Goal: Transaction & Acquisition: Purchase product/service

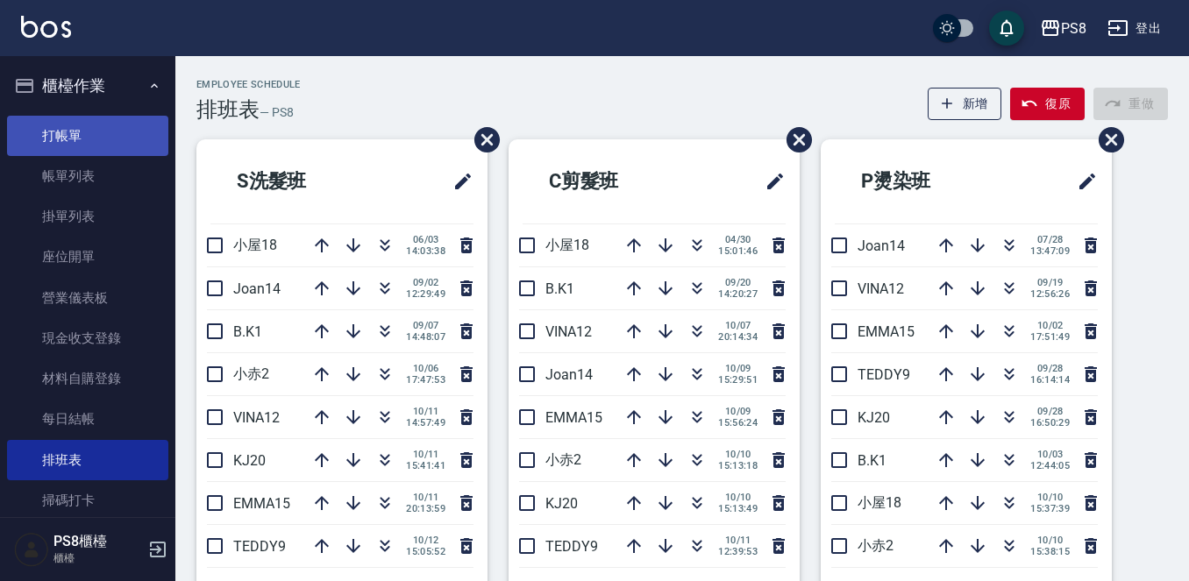
click at [71, 126] on link "打帳單" at bounding box center [87, 136] width 161 height 40
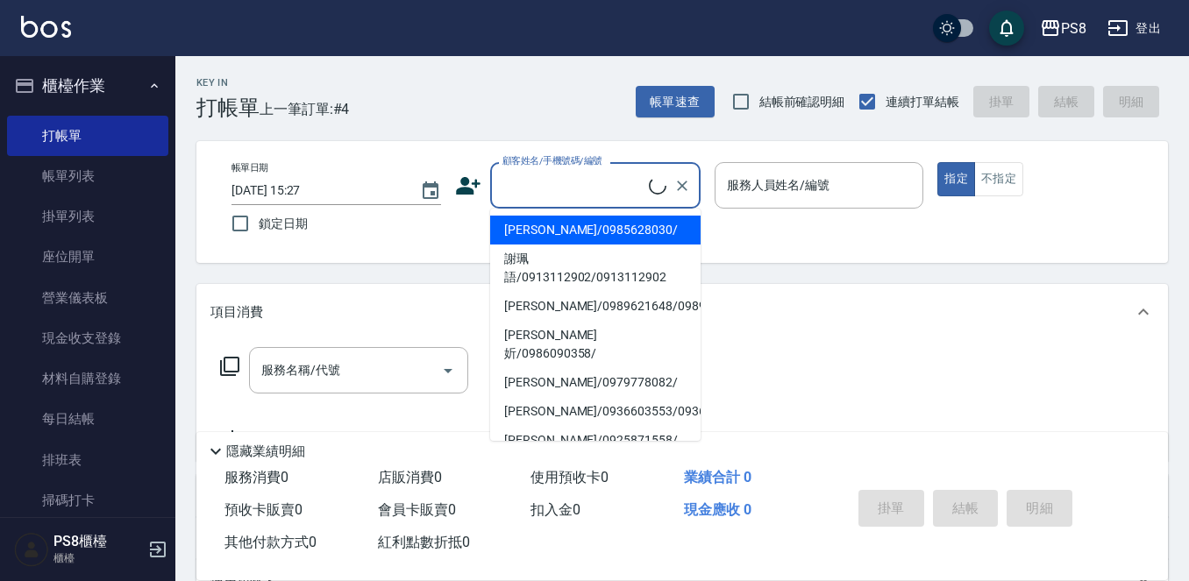
click at [503, 185] on input "顧客姓名/手機號碼/編號" at bounding box center [573, 185] width 151 height 31
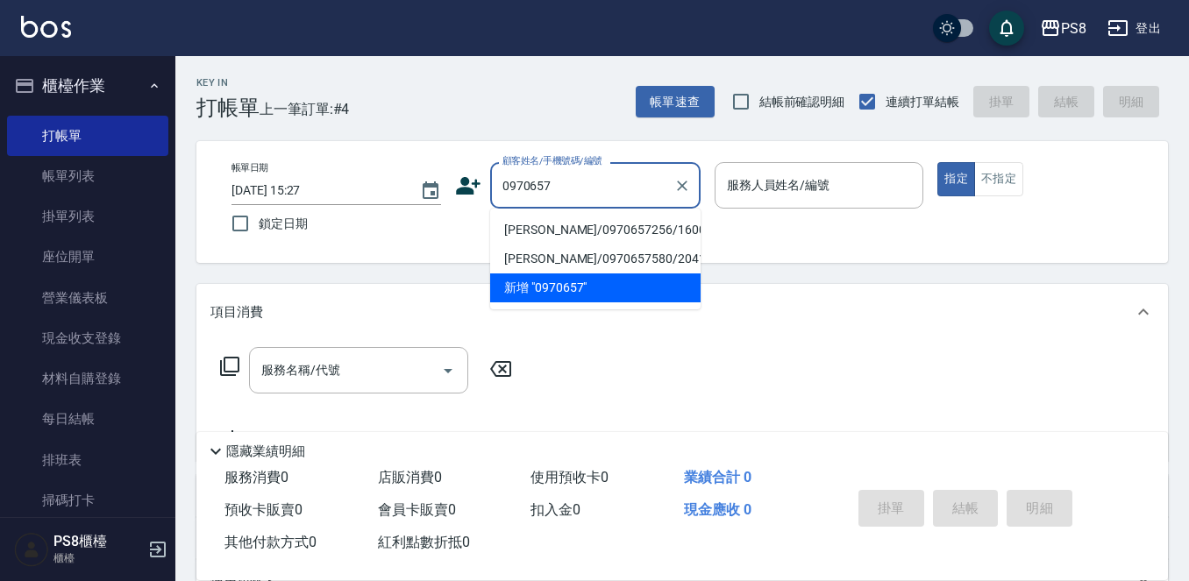
click at [555, 234] on li "[PERSON_NAME]/0970657256/16000" at bounding box center [595, 230] width 210 height 29
type input "[PERSON_NAME]/0970657256/16000"
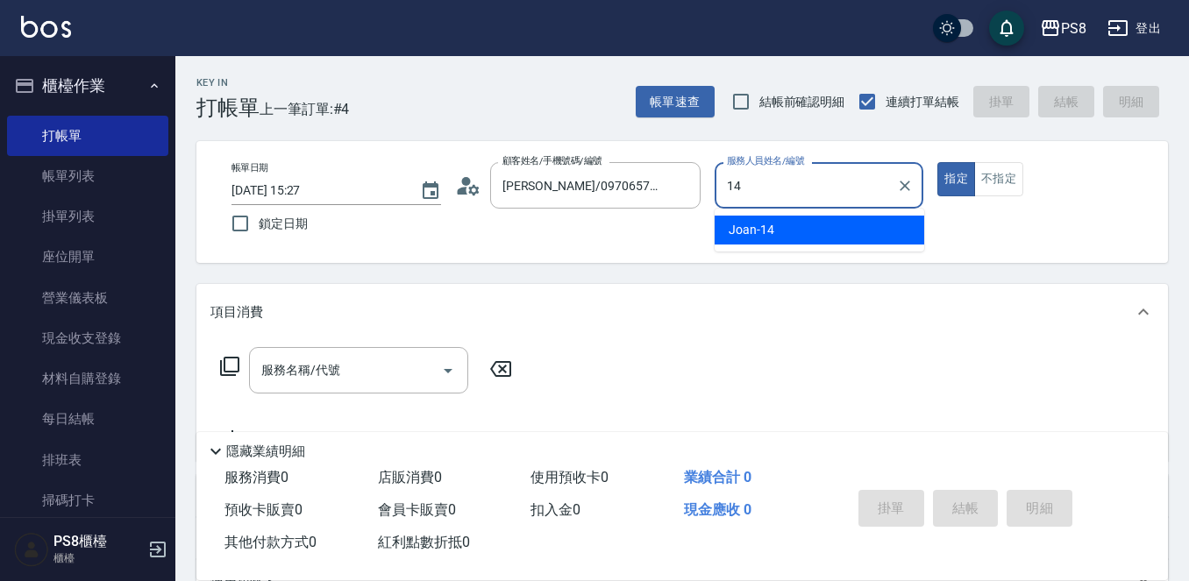
type input "Joan-14"
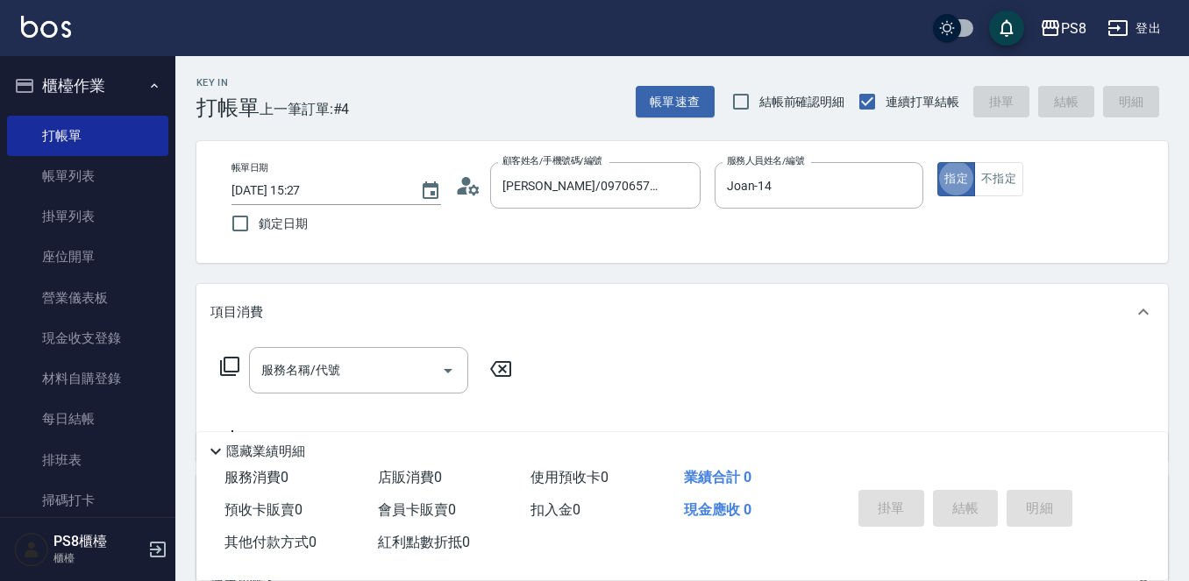
type button "true"
click at [361, 373] on input "服務名稱/代號" at bounding box center [345, 370] width 177 height 31
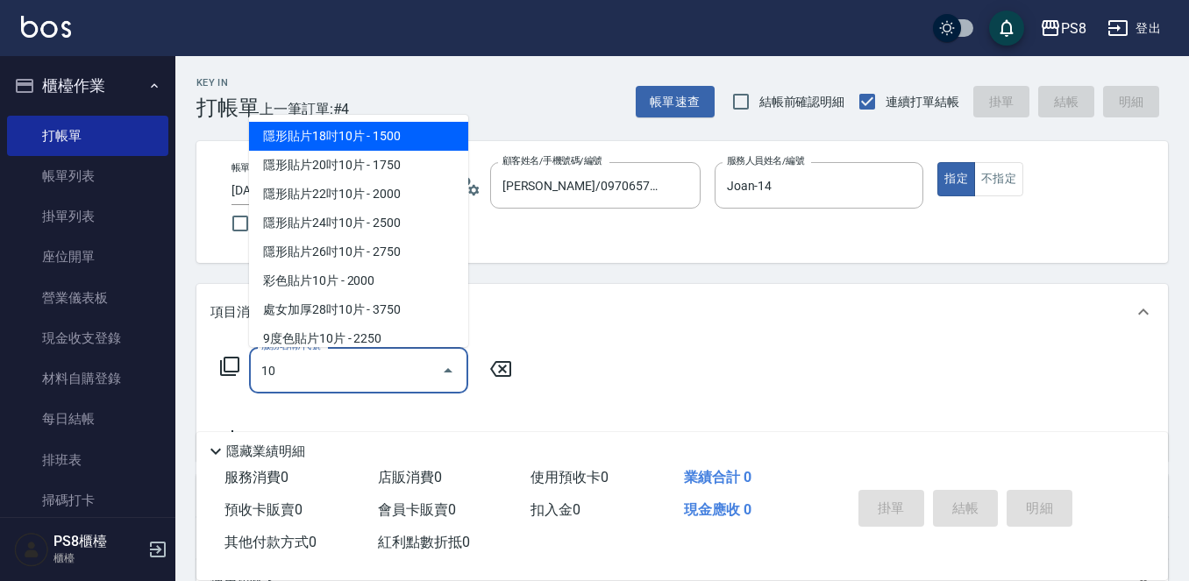
type input "1"
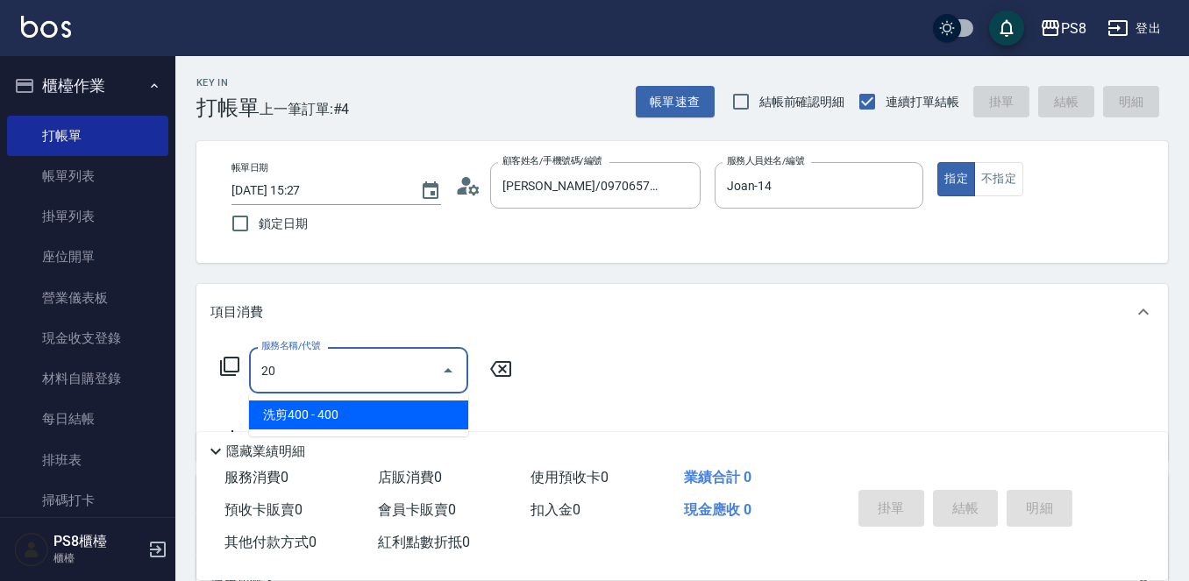
type input "2"
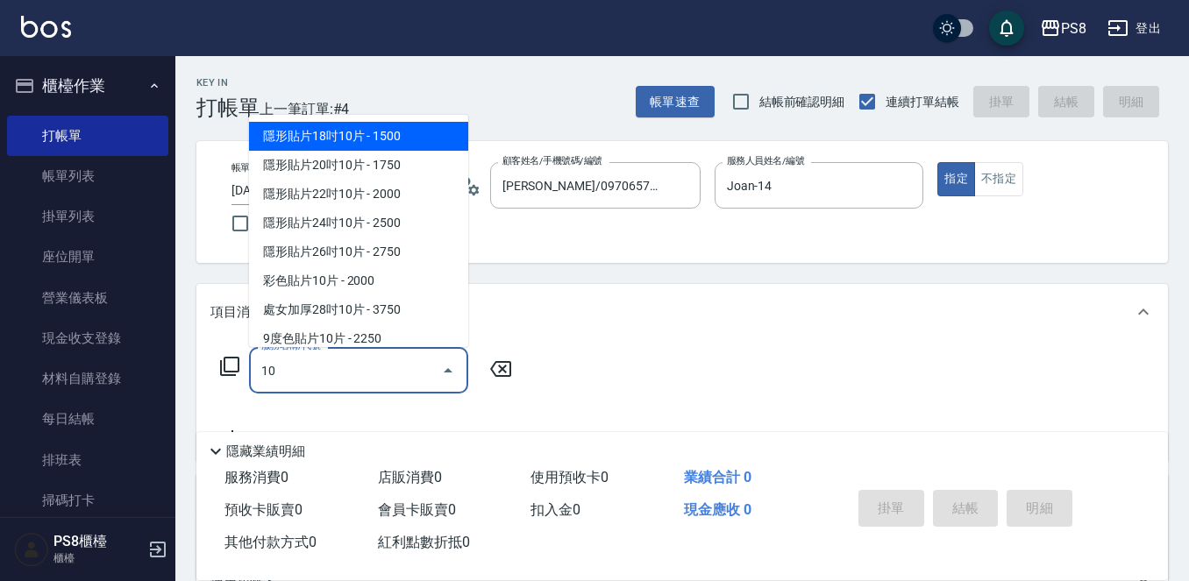
type input "1"
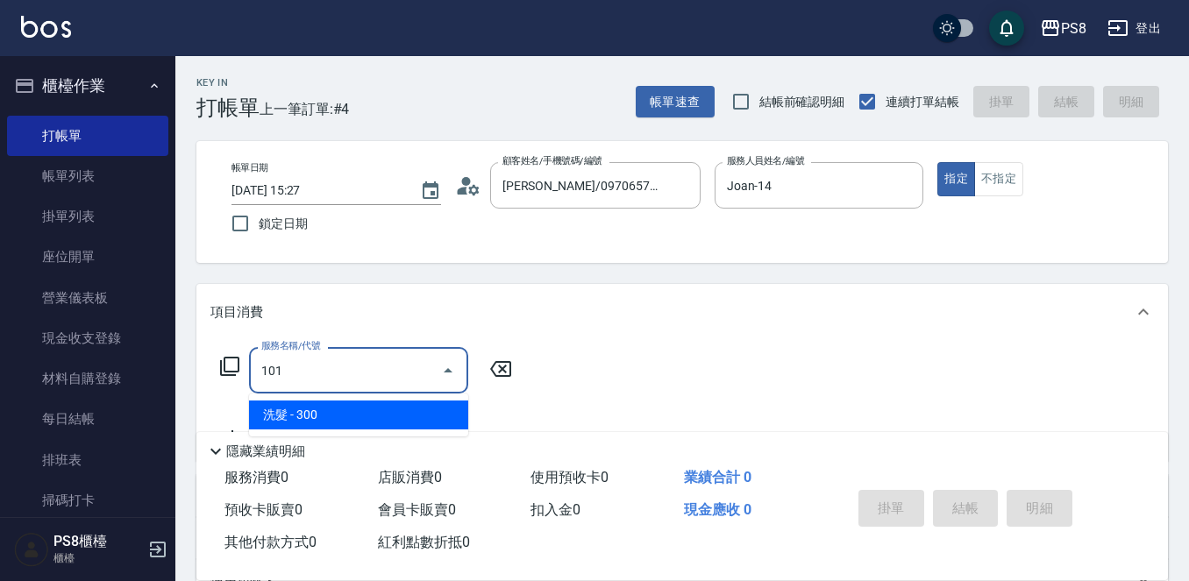
click at [292, 421] on span "洗髮 - 300" at bounding box center [358, 415] width 219 height 29
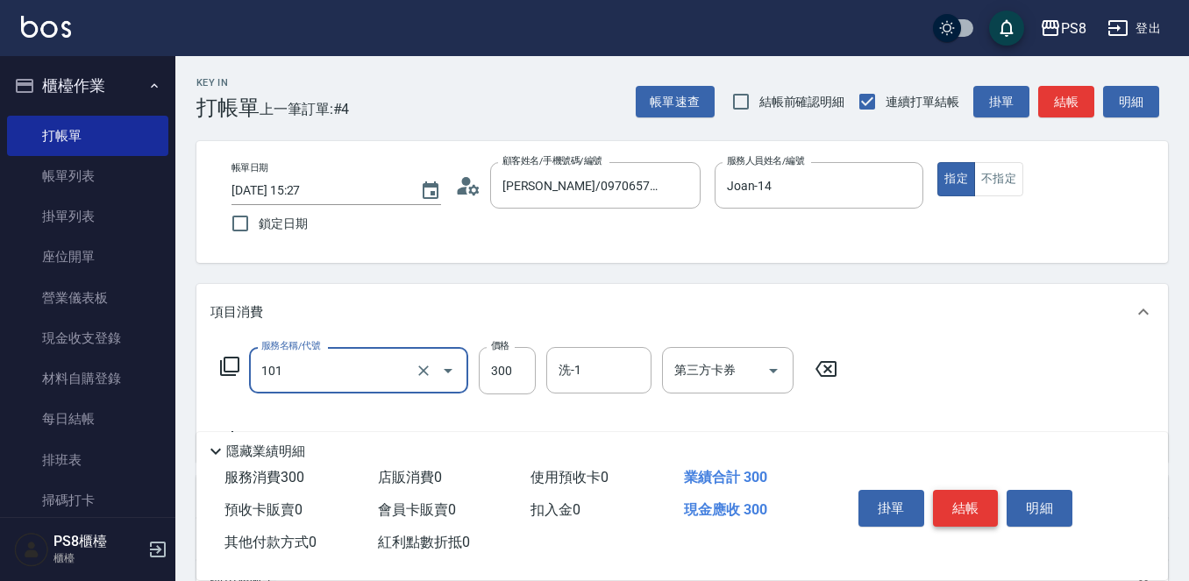
type input "洗髮(101)"
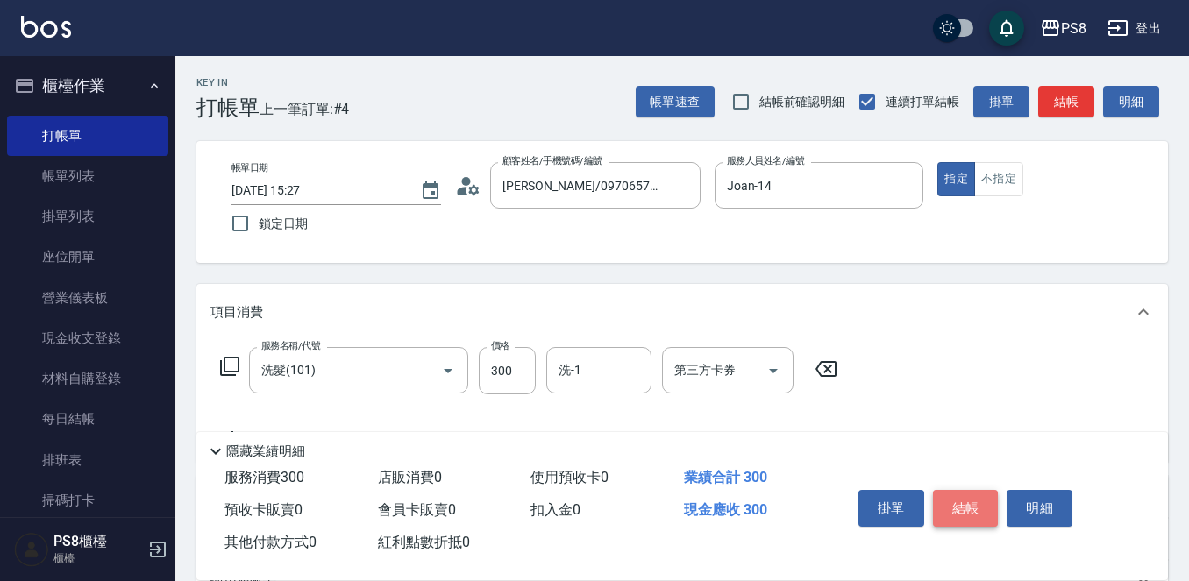
click at [957, 498] on button "結帳" at bounding box center [966, 508] width 66 height 37
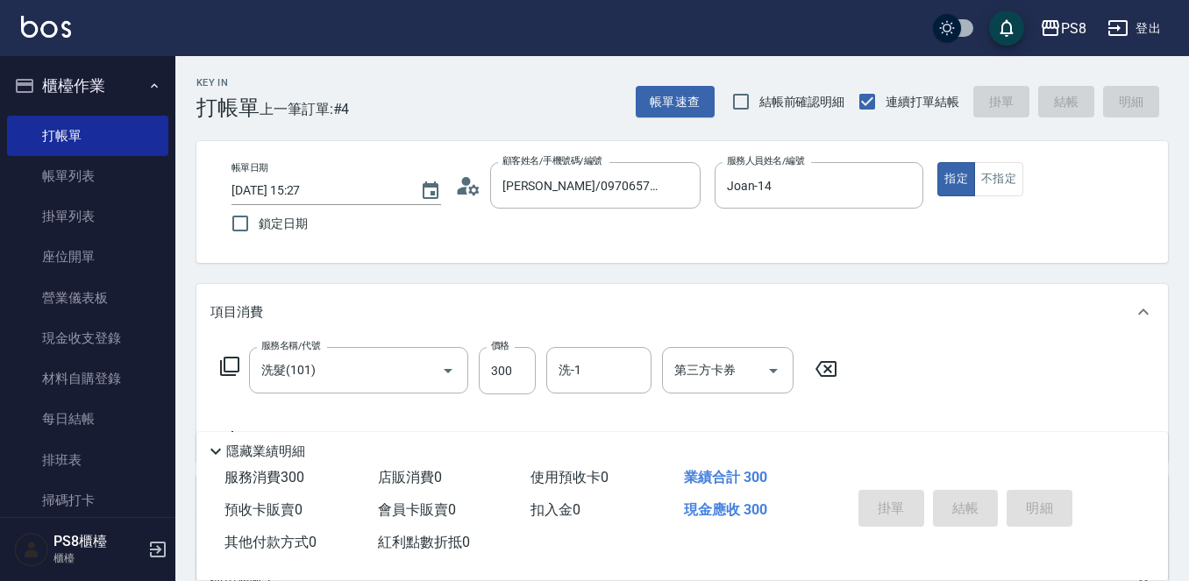
type input "[DATE] 15:28"
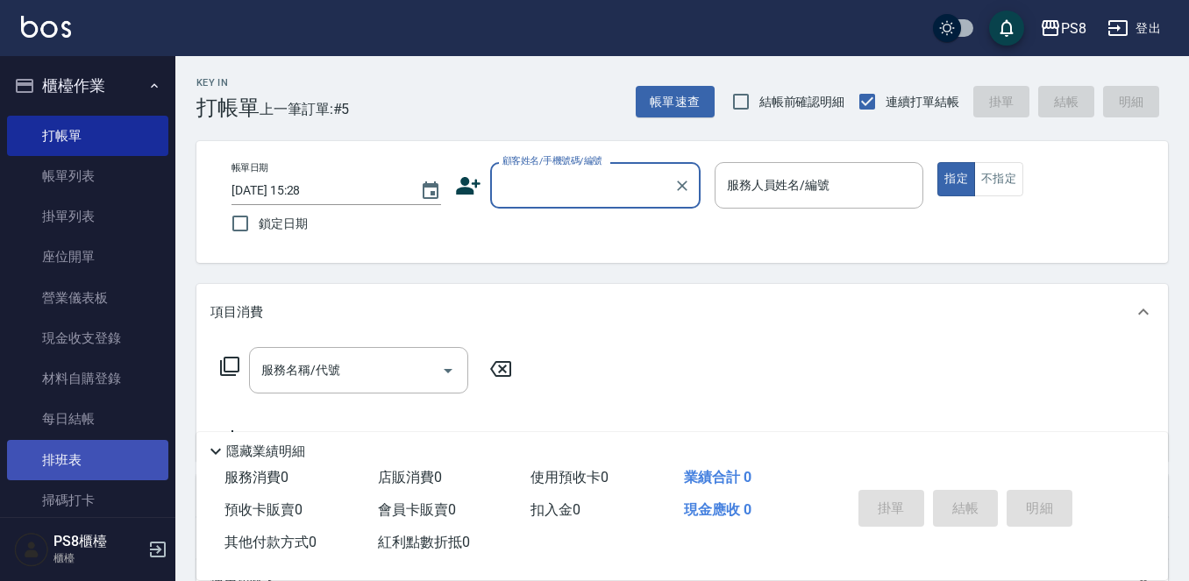
click at [53, 460] on link "排班表" at bounding box center [87, 460] width 161 height 40
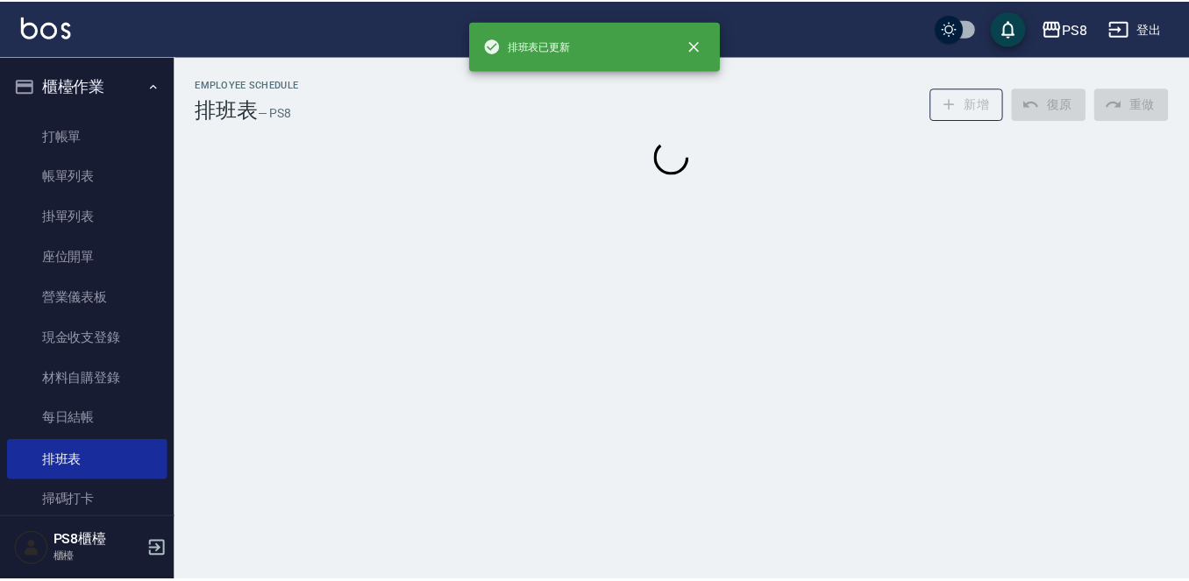
scroll to position [302, 0]
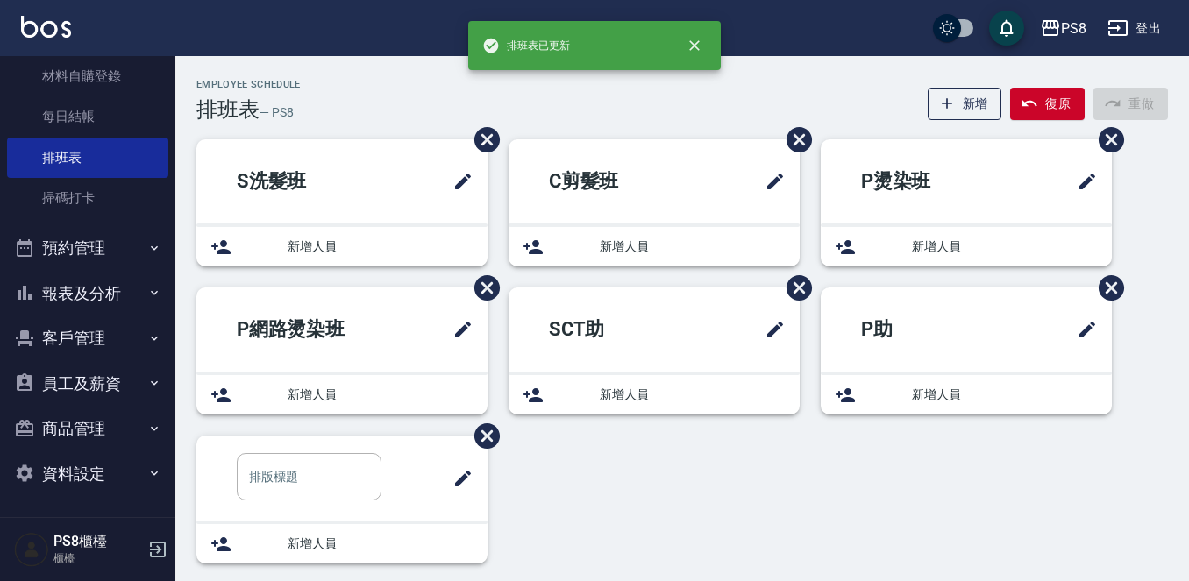
click at [88, 305] on button "報表及分析" at bounding box center [87, 294] width 161 height 46
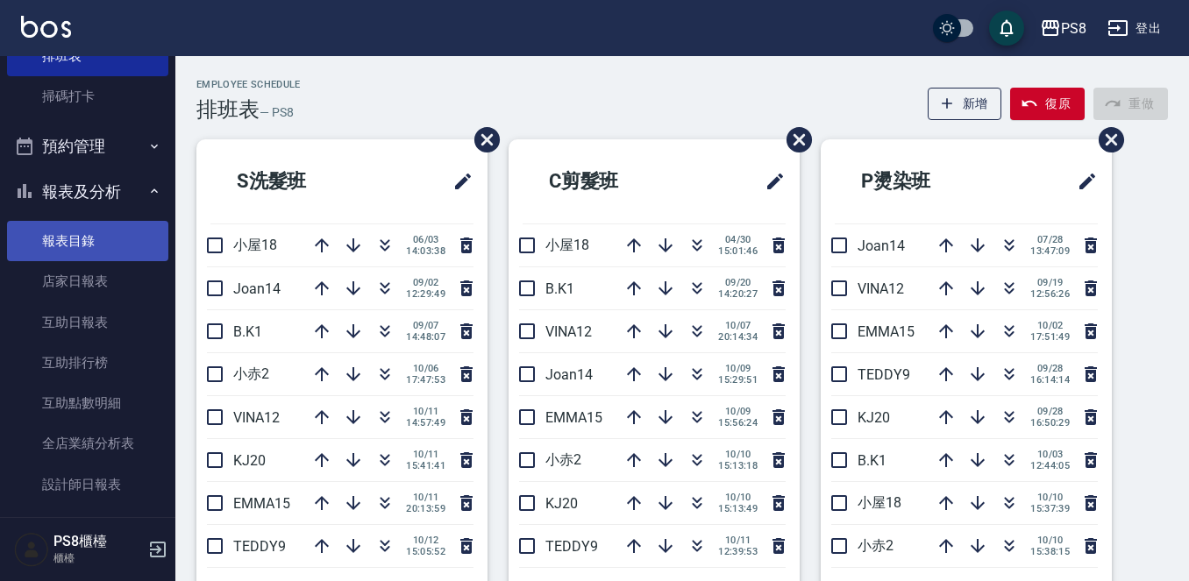
scroll to position [565, 0]
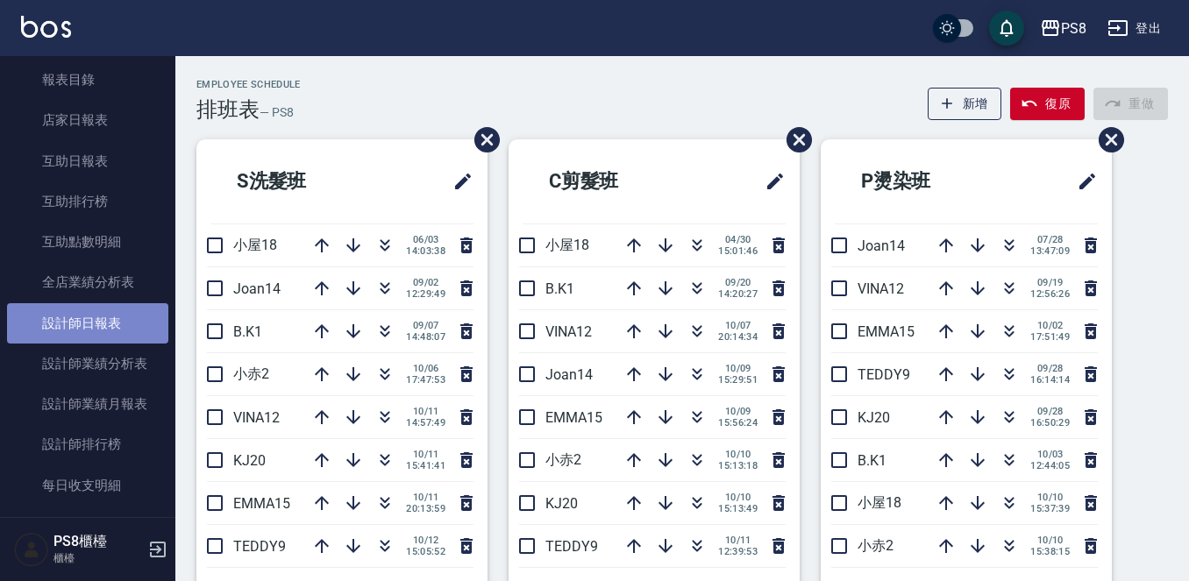
click at [89, 327] on link "設計師日報表" at bounding box center [87, 323] width 161 height 40
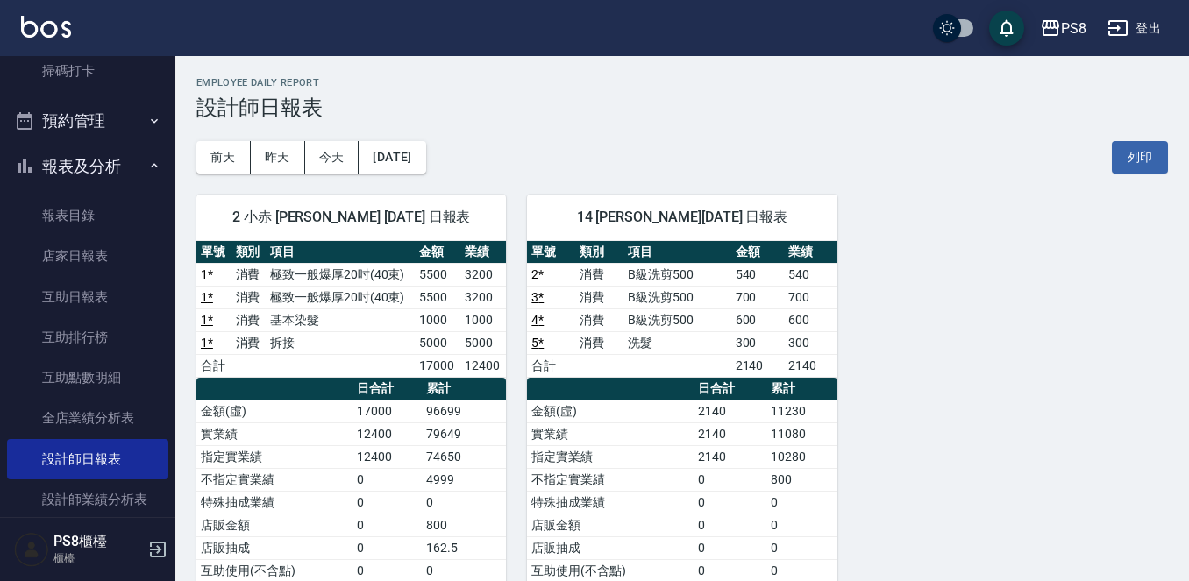
scroll to position [215, 0]
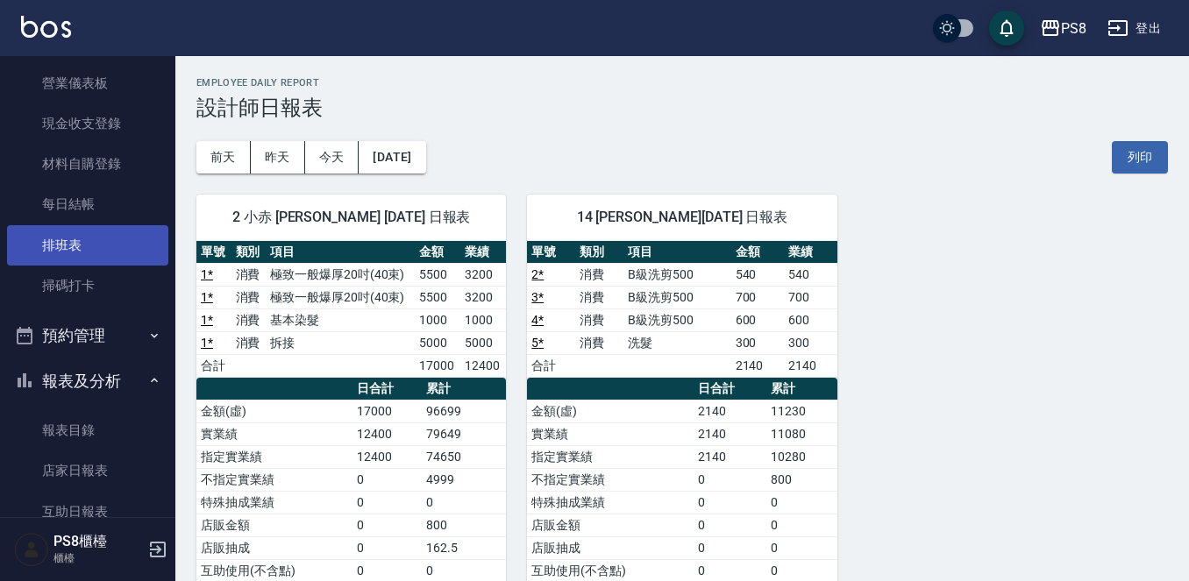
click at [89, 245] on link "排班表" at bounding box center [87, 245] width 161 height 40
